Goal: Check status: Check status

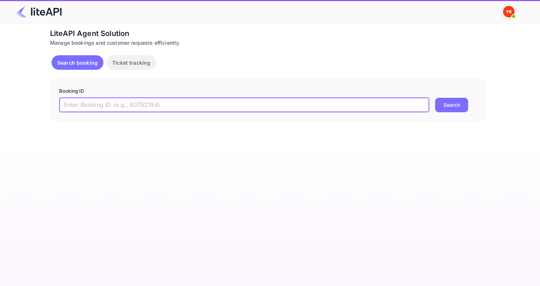
click at [134, 103] on input "text" at bounding box center [244, 105] width 370 height 15
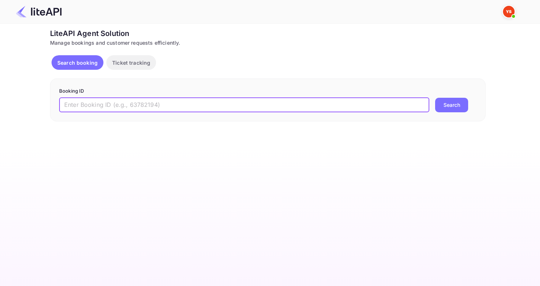
paste input "9020475"
type input "9020475"
click at [435, 98] on button "Search" at bounding box center [451, 105] width 33 height 15
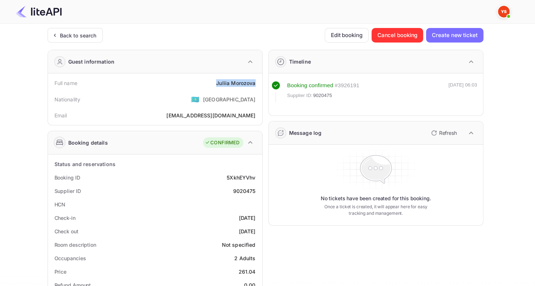
drag, startPoint x: 216, startPoint y: 84, endPoint x: 258, endPoint y: 84, distance: 42.1
click at [258, 84] on div "Full name [PERSON_NAME]" at bounding box center [155, 82] width 208 height 13
copy div "[PERSON_NAME]"
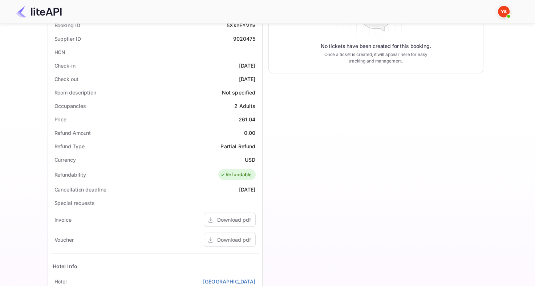
scroll to position [36, 0]
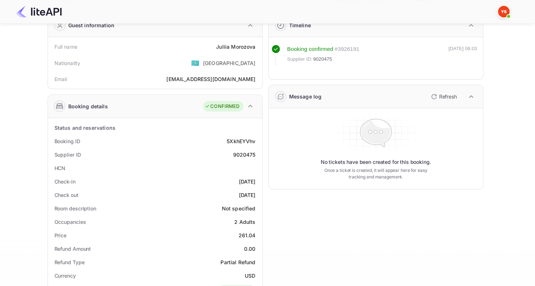
click at [246, 154] on div "9020475" at bounding box center [244, 155] width 23 height 8
copy div "9020475"
drag, startPoint x: 221, startPoint y: 45, endPoint x: 256, endPoint y: 46, distance: 35.3
click at [256, 46] on div "Full name [PERSON_NAME]" at bounding box center [155, 46] width 208 height 13
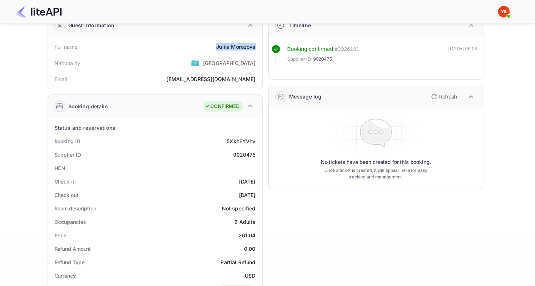
copy div "[PERSON_NAME]"
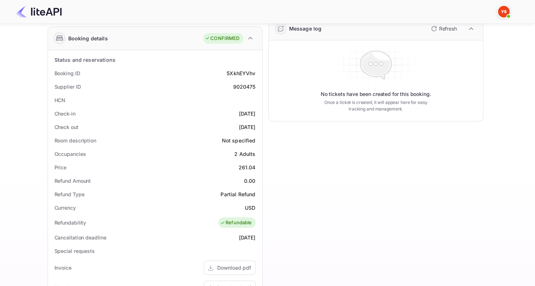
scroll to position [109, 0]
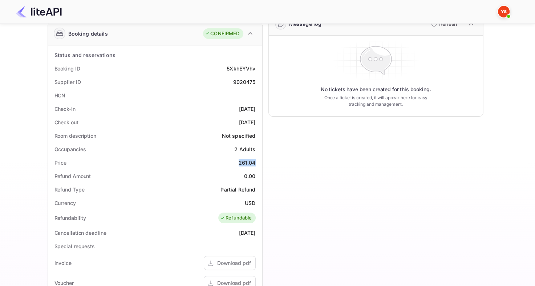
drag, startPoint x: 238, startPoint y: 160, endPoint x: 259, endPoint y: 161, distance: 20.4
click at [259, 162] on div "Price 261.04" at bounding box center [155, 162] width 208 height 13
copy div "261.04"
click at [241, 82] on div "9020475" at bounding box center [244, 82] width 23 height 8
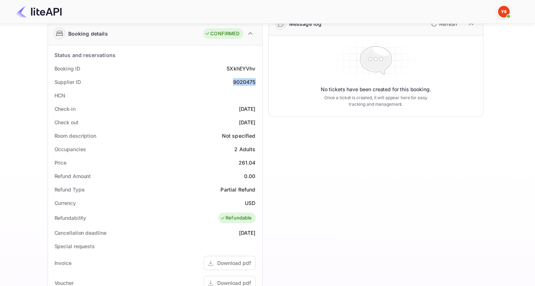
copy div "9020475"
